Goal: Task Accomplishment & Management: Manage account settings

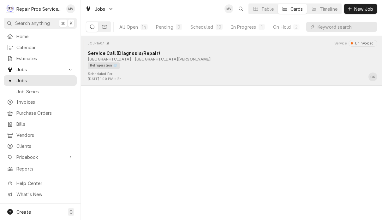
click at [297, 68] on div "Refrigeration ❄️" at bounding box center [230, 65] width 285 height 7
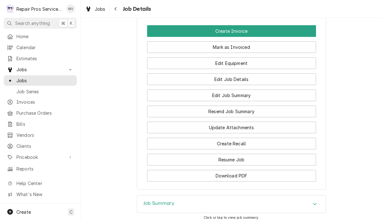
scroll to position [504, 0]
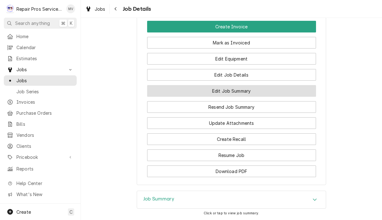
click at [257, 85] on button "Edit Job Summary" at bounding box center [231, 91] width 169 height 12
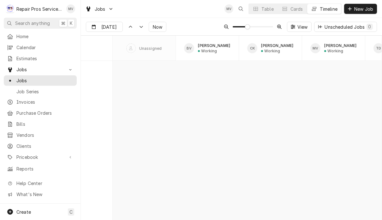
scroll to position [0, 1]
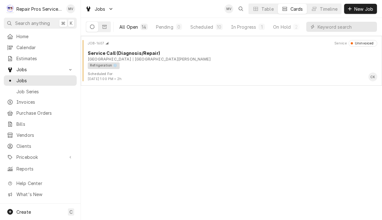
click at [127, 30] on button "All Open 14" at bounding box center [133, 27] width 36 height 10
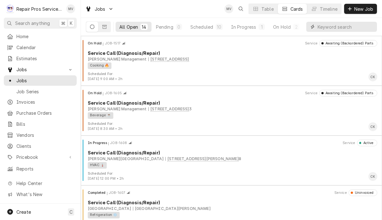
click at [347, 28] on input "Dynamic Content Wrapper" at bounding box center [345, 27] width 56 height 10
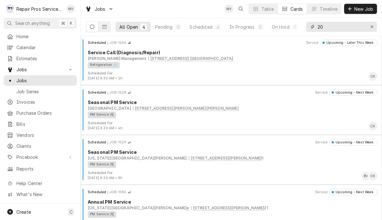
scroll to position [1, 0]
click at [318, 28] on input "20" at bounding box center [340, 27] width 47 height 10
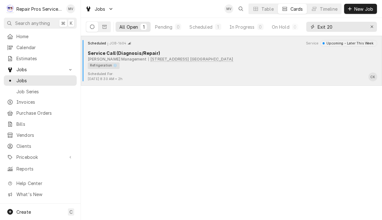
type input "Exit 20"
click at [292, 75] on div "Scheduled For: Oct 8th, 2025 - 8:30 AM • 2h CK" at bounding box center [231, 77] width 296 height 10
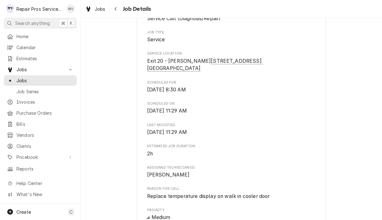
scroll to position [119, 0]
click at [379, 144] on div "Upcoming Smith Management Exit 20 - McDonald's / 281 Pleasant Grove Rd. SW, Cle…" at bounding box center [231, 157] width 301 height 502
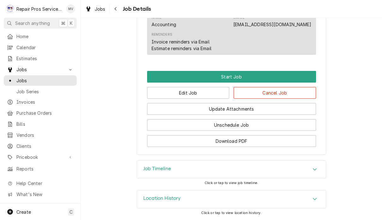
scroll to position [367, 0]
click at [203, 94] on button "Edit Job" at bounding box center [188, 93] width 82 height 12
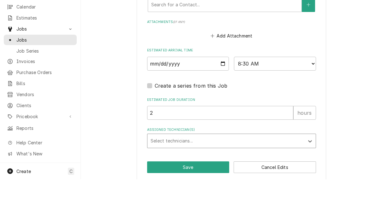
scroll to position [0, 0]
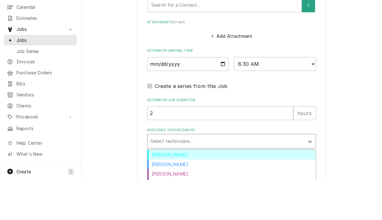
click at [182, 190] on div "Brian Volker" at bounding box center [231, 195] width 168 height 10
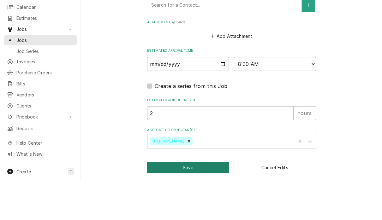
click at [198, 202] on button "Save" at bounding box center [188, 208] width 82 height 12
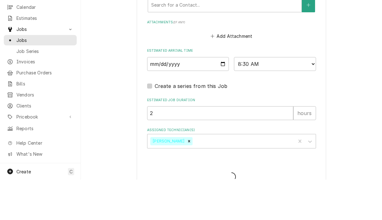
type textarea "x"
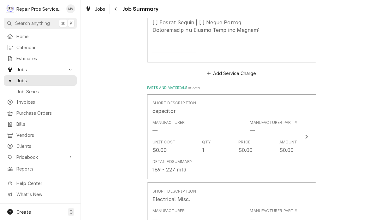
scroll to position [591, 0]
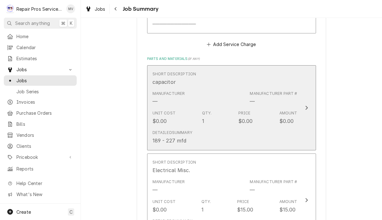
click at [304, 109] on div "Update Line Item" at bounding box center [306, 108] width 8 height 8
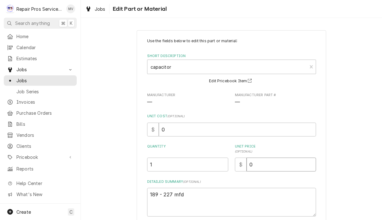
click at [286, 161] on input "0" at bounding box center [280, 165] width 69 height 14
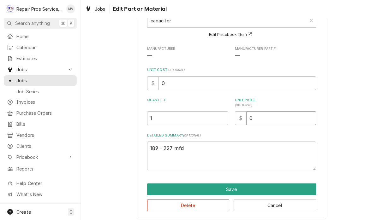
scroll to position [46, 0]
type textarea "x"
type input "3"
type textarea "x"
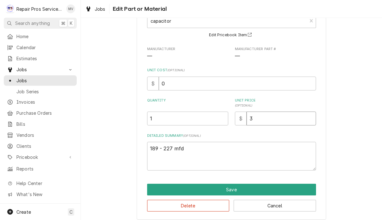
type input "35"
type textarea "x"
type input "35.0"
type textarea "x"
type input "35.00"
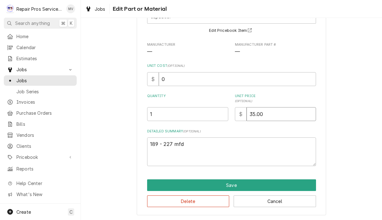
scroll to position [50, 0]
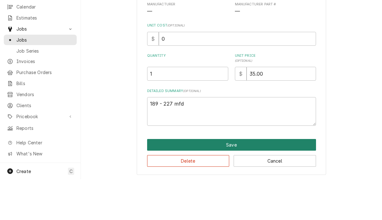
click at [238, 180] on button "Save" at bounding box center [231, 186] width 169 height 12
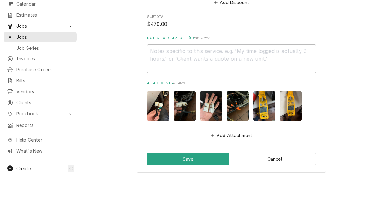
scroll to position [859, 0]
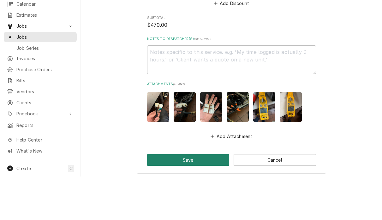
click at [205, 198] on button "Save" at bounding box center [188, 204] width 82 height 12
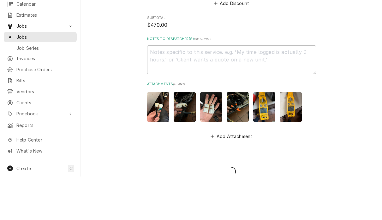
type textarea "x"
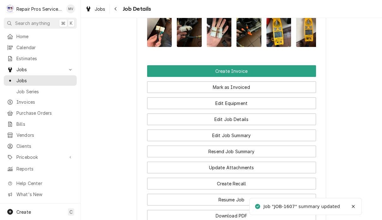
scroll to position [459, 0]
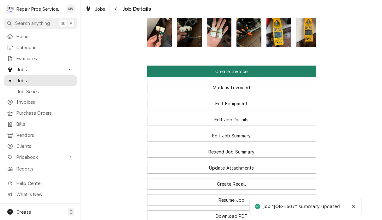
click at [253, 66] on button "Create Invoice" at bounding box center [231, 72] width 169 height 12
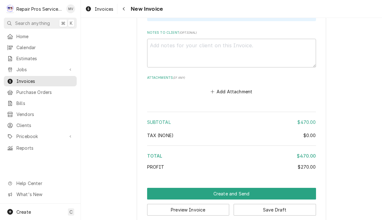
scroll to position [1238, 0]
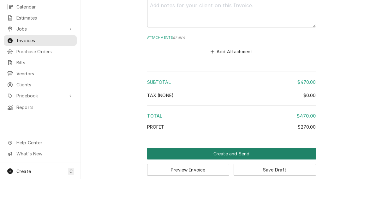
click at [243, 189] on button "Create and Send" at bounding box center [231, 195] width 169 height 12
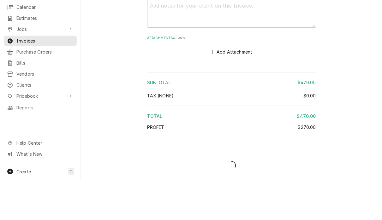
scroll to position [1234, 0]
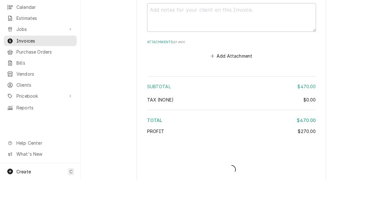
type textarea "x"
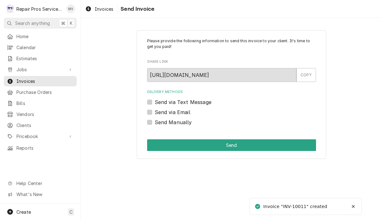
click at [190, 123] on label "Send Manually" at bounding box center [173, 123] width 37 height 8
click at [190, 123] on input "Send Manually" at bounding box center [239, 126] width 169 height 14
checkbox input "true"
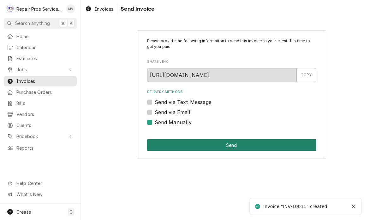
click at [253, 146] on button "Send" at bounding box center [231, 145] width 169 height 12
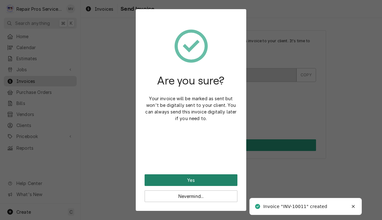
click at [221, 178] on button "Yes" at bounding box center [191, 180] width 93 height 12
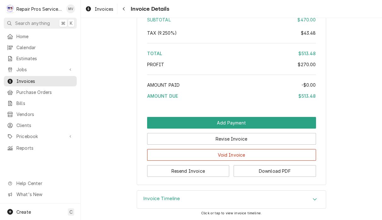
scroll to position [1220, 0]
click at [212, 175] on button "Resend Invoice" at bounding box center [188, 171] width 82 height 12
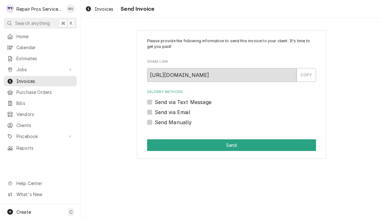
click at [185, 113] on label "Send via Email" at bounding box center [173, 113] width 36 height 8
click at [185, 113] on input "Send via Email" at bounding box center [239, 116] width 169 height 14
checkbox input "true"
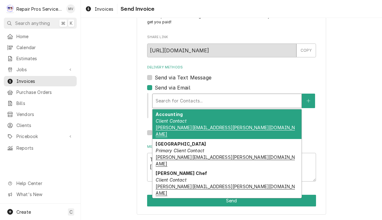
scroll to position [24, 0]
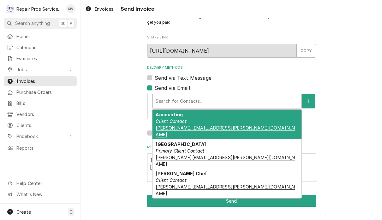
click at [285, 118] on div "Accounting Client Contact cameron.kennedy@marriottchattanooga.com" at bounding box center [226, 125] width 149 height 30
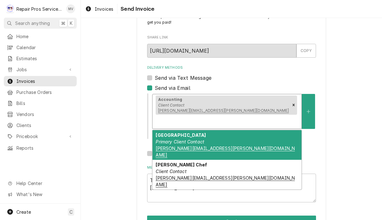
click at [268, 130] on div "Marriott Chattanooga Primary Client Contact jason.raynor@marriottchattanooga.com" at bounding box center [226, 145] width 149 height 30
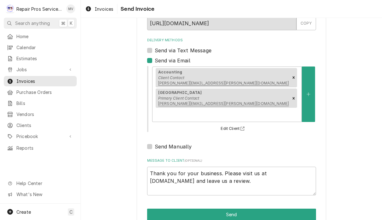
scroll to position [51, 0]
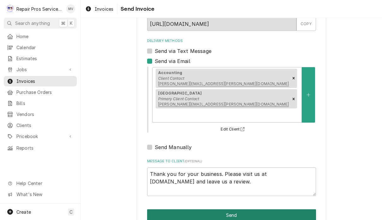
click at [278, 209] on button "Send" at bounding box center [231, 215] width 169 height 12
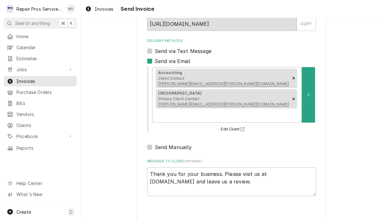
type textarea "x"
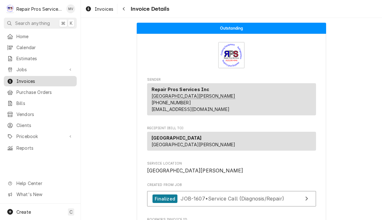
click at [36, 79] on span "Invoices" at bounding box center [44, 81] width 57 height 7
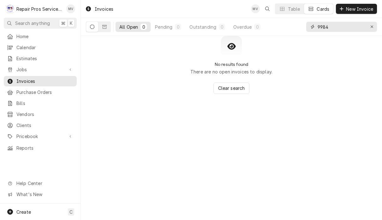
click at [337, 28] on input "9984" at bounding box center [340, 27] width 47 height 10
type input "9"
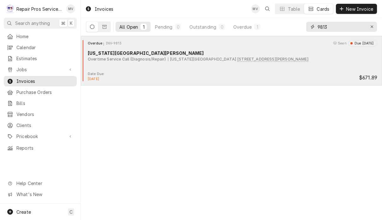
type input "9813"
click at [276, 68] on div "Overdue INV-9813 Seen Due [DATE] [US_STATE][GEOGRAPHIC_DATA] [PERSON_NAME] Over…" at bounding box center [231, 56] width 296 height 32
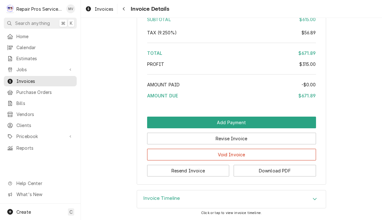
scroll to position [1156, 0]
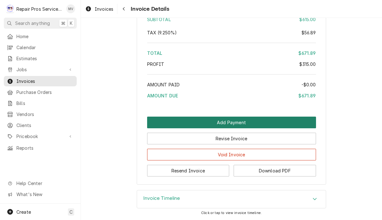
click at [276, 122] on button "Add Payment" at bounding box center [231, 123] width 169 height 12
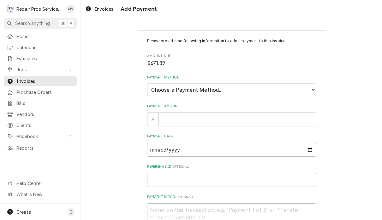
click at [272, 78] on label "Payment Method" at bounding box center [231, 77] width 169 height 5
click at [272, 84] on select "Choose a Payment Method... Cash Check Credit/Debit Card ACH/eCheck Other" at bounding box center [231, 90] width 169 height 13
select select "4"
click at [242, 116] on input "Payment Amount" at bounding box center [237, 120] width 157 height 14
type textarea "x"
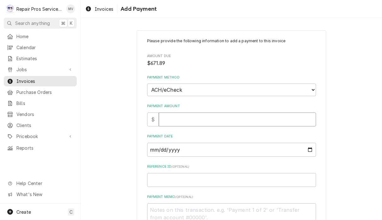
type input "6"
type textarea "x"
type input "67"
type textarea "x"
type input "671"
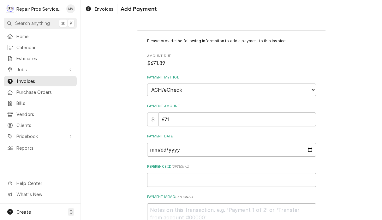
type textarea "x"
type input "671.8"
type textarea "x"
type input "671.89"
click at [214, 147] on input "Payment Date" at bounding box center [231, 150] width 169 height 14
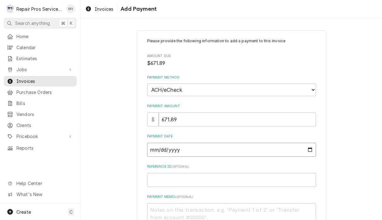
type input "[DATE]"
click at [206, 177] on input "Reference ID ( optional )" at bounding box center [231, 180] width 169 height 14
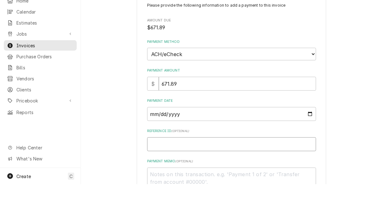
type textarea "x"
type input "9"
type textarea "x"
type input "98"
type textarea "x"
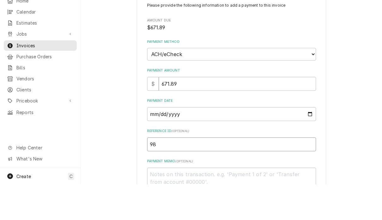
type input "981"
type textarea "x"
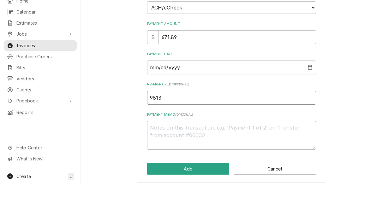
scroll to position [46, 0]
type input "9813"
click at [176, 157] on textarea "Payment Memo ( optional )" at bounding box center [231, 171] width 169 height 29
type textarea "x"
type textarea "a"
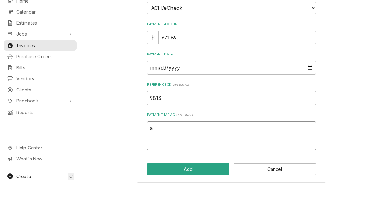
type textarea "x"
type textarea "ac"
type textarea "x"
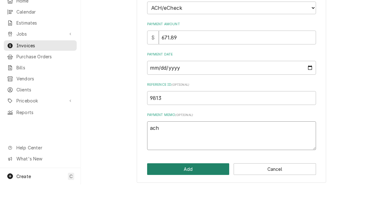
type textarea "ach"
click at [206, 199] on button "Add" at bounding box center [188, 205] width 82 height 12
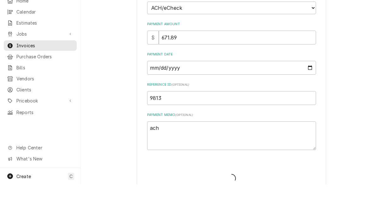
type textarea "x"
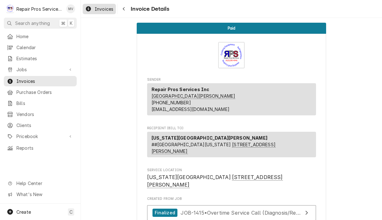
click at [103, 9] on span "Invoices" at bounding box center [104, 9] width 19 height 7
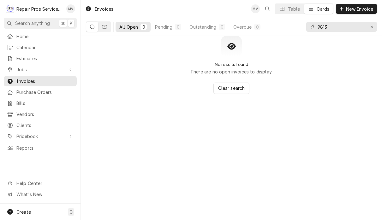
click at [344, 26] on input "9813" at bounding box center [340, 27] width 47 height 10
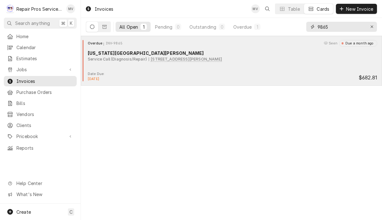
type input "9865"
click at [293, 70] on div "Overdue INV-9865 Seen Due a month ago Texas Roadhouse Hamilton Place Service Ca…" at bounding box center [231, 56] width 296 height 32
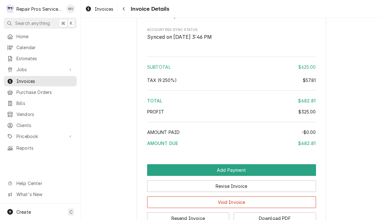
scroll to position [1127, 0]
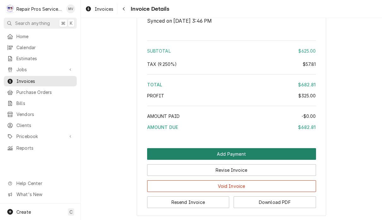
click at [245, 160] on button "Add Payment" at bounding box center [231, 154] width 169 height 12
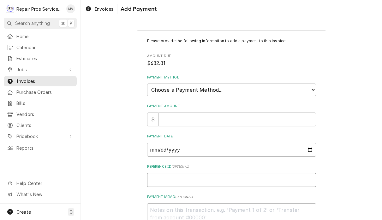
click at [214, 179] on input "Reference ID ( optional )" at bounding box center [231, 180] width 169 height 14
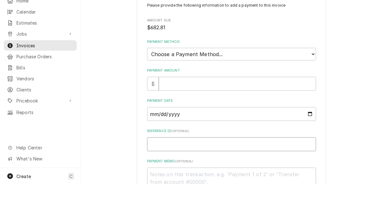
type textarea "x"
type input "9"
type textarea "x"
type input "98"
type textarea "x"
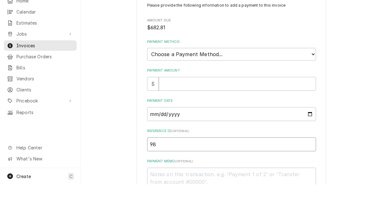
type input "986"
type textarea "x"
type input "9865"
click at [198, 84] on select "Choose a Payment Method... Cash Check Credit/Debit Card ACH/eCheck Other" at bounding box center [231, 90] width 169 height 13
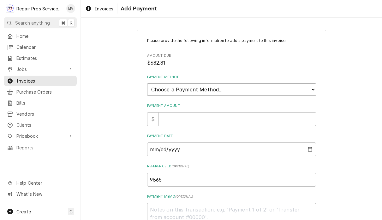
select select "4"
click at [193, 117] on input "Payment Amount" at bounding box center [237, 120] width 157 height 14
type textarea "x"
type input "6"
type textarea "x"
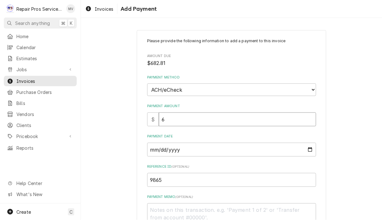
type input "68"
type textarea "x"
type input "682"
type textarea "x"
type input "682.8"
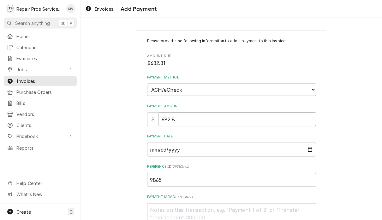
type textarea "x"
type input "682.81"
click at [196, 143] on input "Payment Date" at bounding box center [231, 150] width 169 height 14
type input "[DATE]"
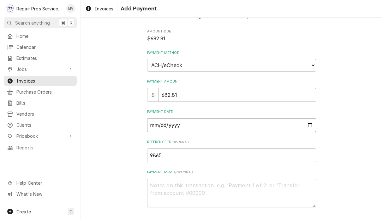
scroll to position [27, 0]
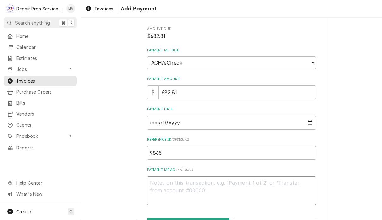
click at [233, 183] on textarea "Payment Memo ( optional )" at bounding box center [231, 191] width 169 height 29
type textarea "x"
type textarea "A"
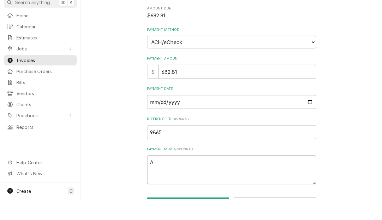
type textarea "x"
type textarea "Ac"
type textarea "x"
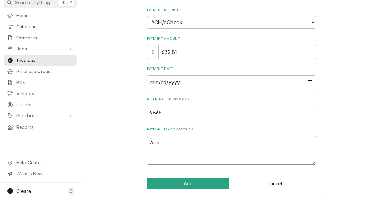
scroll to position [46, 0]
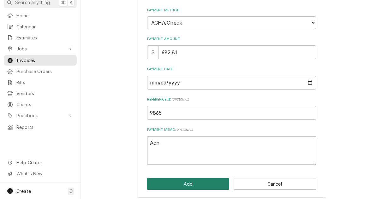
type textarea "Ach"
click at [203, 199] on button "Add" at bounding box center [188, 205] width 82 height 12
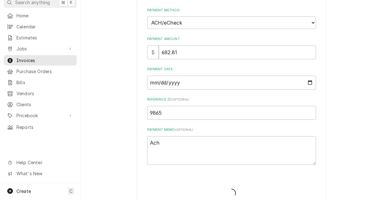
type textarea "x"
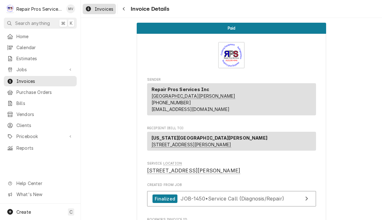
click at [103, 12] on div "Invoices" at bounding box center [99, 9] width 31 height 8
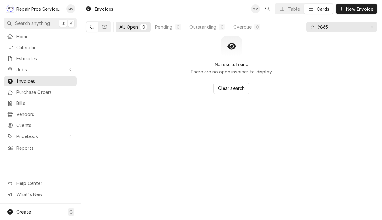
click at [344, 24] on input "9865" at bounding box center [340, 27] width 47 height 10
click at [346, 36] on div "All Open 0 Pending 0 Outstanding 0 Overdue 0 9865" at bounding box center [231, 27] width 301 height 18
click at [345, 35] on div "9865" at bounding box center [341, 27] width 71 height 18
click at [342, 25] on input "9865" at bounding box center [340, 27] width 47 height 10
type input "9"
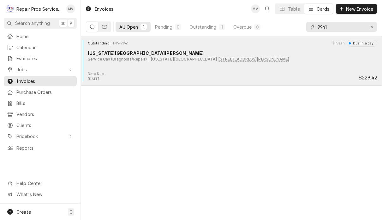
type input "9941"
click at [287, 73] on div "Date Due: Oct 5, 2025 $229.42" at bounding box center [231, 77] width 296 height 10
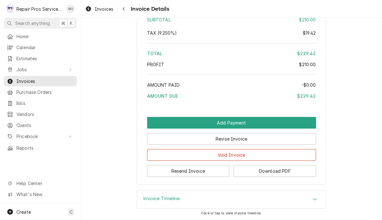
scroll to position [973, 0]
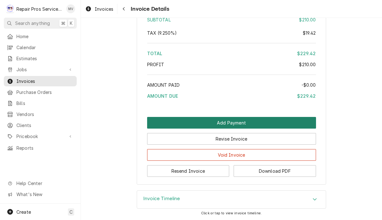
click at [246, 122] on button "Add Payment" at bounding box center [231, 123] width 169 height 12
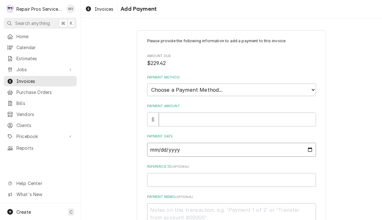
click at [209, 150] on input "Payment Date" at bounding box center [231, 150] width 169 height 14
type input "[DATE]"
click at [163, 176] on input "Reference ID ( optional )" at bounding box center [231, 180] width 169 height 14
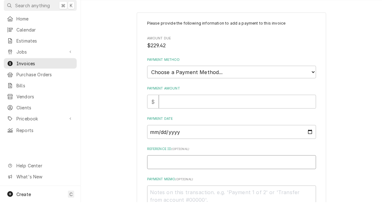
type textarea "x"
type input "9"
type textarea "x"
type input "99"
type textarea "x"
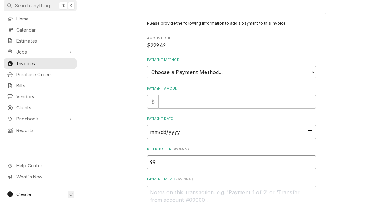
type input "994"
type textarea "x"
type input "9941"
click at [204, 84] on select "Choose a Payment Method... Cash Check Credit/Debit Card ACH/eCheck Other" at bounding box center [231, 90] width 169 height 13
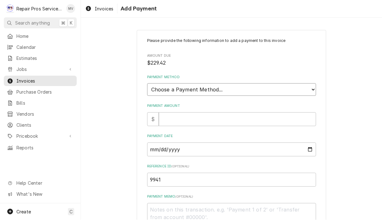
select select "4"
click at [195, 117] on input "Payment Amount" at bounding box center [237, 120] width 157 height 14
type textarea "x"
type input "2"
type textarea "x"
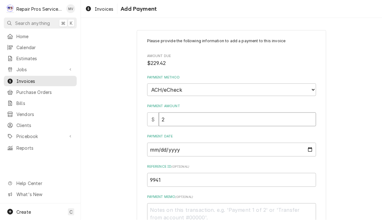
type input "22"
type textarea "x"
type input "228"
type textarea "x"
type input "22"
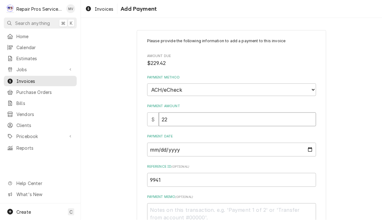
type textarea "x"
type input "229"
type textarea "x"
type input "229.4"
type textarea "x"
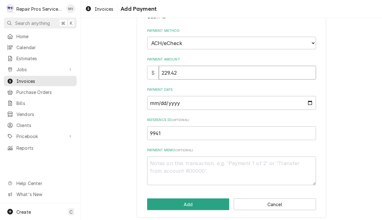
scroll to position [46, 0]
type input "229.42"
click at [214, 162] on textarea "Payment Memo ( optional )" at bounding box center [231, 171] width 169 height 29
type textarea "x"
type textarea "a"
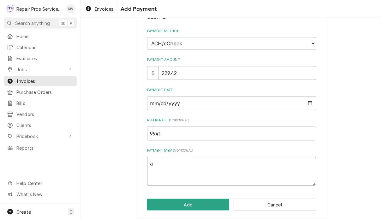
type textarea "x"
type textarea "ac"
type textarea "x"
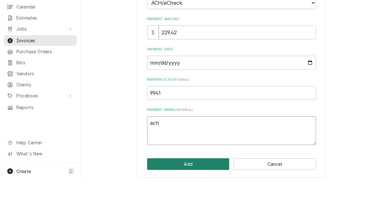
type textarea "ach"
click at [199, 199] on button "Add" at bounding box center [188, 205] width 82 height 12
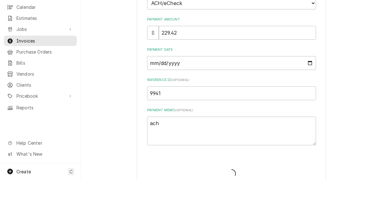
type textarea "x"
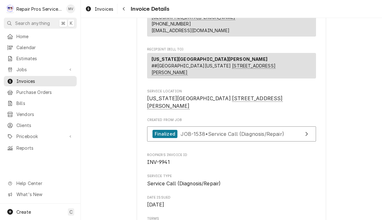
scroll to position [78, 0]
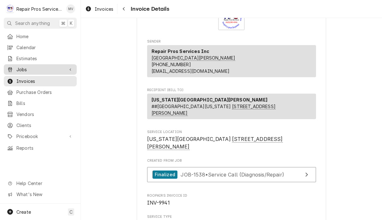
click at [35, 68] on span "Jobs" at bounding box center [40, 69] width 48 height 7
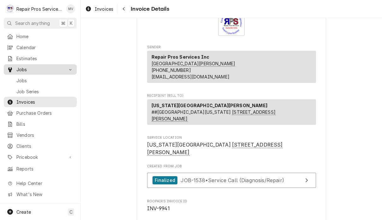
click at [35, 68] on span "Jobs" at bounding box center [40, 69] width 48 height 7
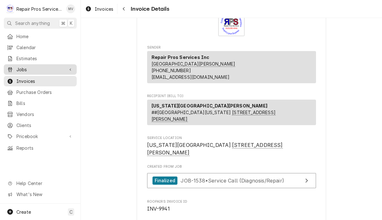
scroll to position [32, 0]
click at [53, 70] on span "Jobs" at bounding box center [40, 69] width 48 height 7
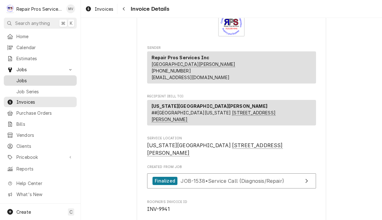
click at [23, 83] on link "Jobs" at bounding box center [40, 80] width 73 height 10
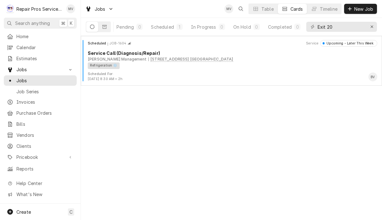
scroll to position [0, 38]
click at [371, 28] on icon "Erase input" at bounding box center [371, 27] width 3 height 4
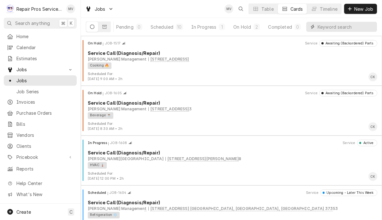
scroll to position [0, 39]
